Goal: Task Accomplishment & Management: Use online tool/utility

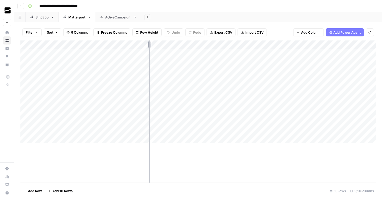
drag, startPoint x: 138, startPoint y: 45, endPoint x: 154, endPoint y: 45, distance: 15.9
click at [153, 45] on div "Add Column" at bounding box center [198, 91] width 356 height 102
drag, startPoint x: 153, startPoint y: 45, endPoint x: 157, endPoint y: 45, distance: 3.3
click at [157, 45] on div "Add Column" at bounding box center [198, 91] width 356 height 102
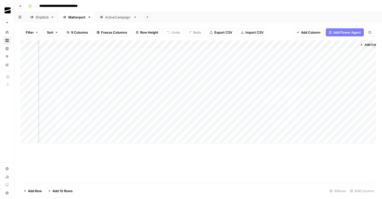
click at [114, 18] on div "ActiveCampaign" at bounding box center [118, 17] width 26 height 5
click at [40, 19] on div "ShipBob" at bounding box center [42, 17] width 13 height 5
click at [79, 16] on div "Matterport" at bounding box center [76, 17] width 17 height 5
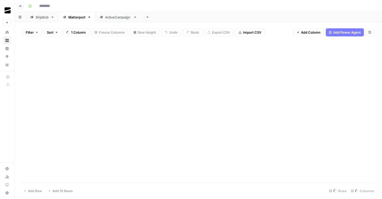
type input "**********"
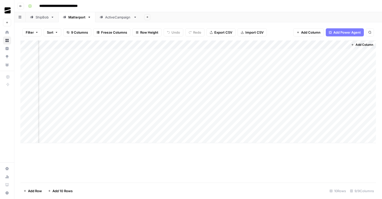
scroll to position [0, 173]
click at [292, 62] on div "Add Column" at bounding box center [198, 91] width 356 height 102
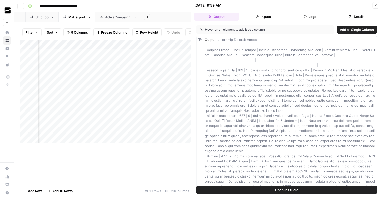
click at [375, 7] on icon "button" at bounding box center [376, 5] width 3 height 3
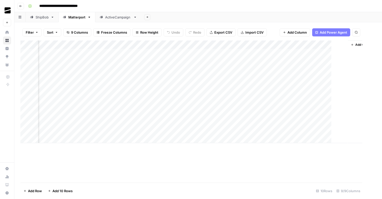
scroll to position [0, 167]
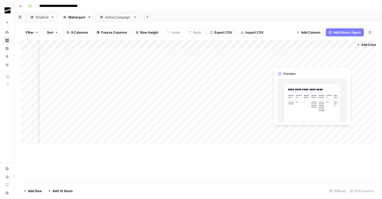
click at [318, 62] on div "Add Column" at bounding box center [198, 91] width 356 height 102
click at [344, 63] on div "Add Column" at bounding box center [198, 91] width 356 height 102
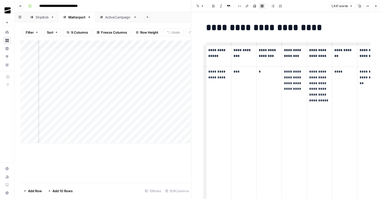
click at [368, 8] on button "Options" at bounding box center [368, 6] width 7 height 7
click at [295, 6] on div "Font style Bold Italic Block quote Code block Link Image Insert Table Bulleted …" at bounding box center [262, 6] width 134 height 7
click at [369, 7] on icon "button" at bounding box center [368, 6] width 3 height 3
click at [376, 7] on icon "button" at bounding box center [376, 6] width 3 height 3
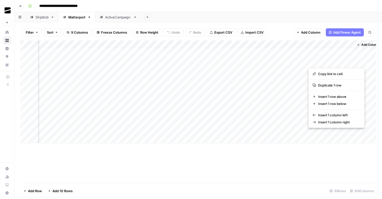
click at [335, 12] on header "**********" at bounding box center [198, 6] width 368 height 12
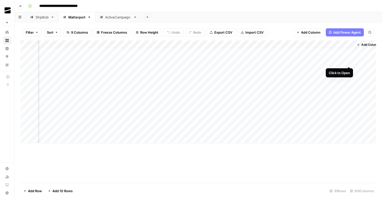
click at [348, 62] on div "Add Column" at bounding box center [198, 91] width 356 height 102
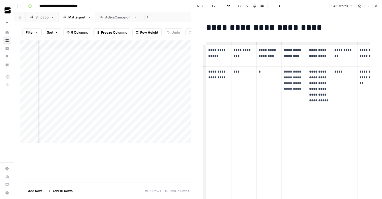
click at [156, 65] on div "Add Column" at bounding box center [105, 91] width 171 height 102
click at [376, 10] on header "Font style Bold Italic Block quote Code block Link Image Insert Table Bulleted …" at bounding box center [287, 6] width 191 height 12
click at [376, 7] on icon "button" at bounding box center [376, 6] width 3 height 3
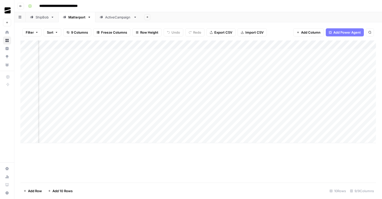
scroll to position [0, 173]
click at [255, 53] on div "Add Column" at bounding box center [198, 91] width 356 height 102
